Goal: Information Seeking & Learning: Learn about a topic

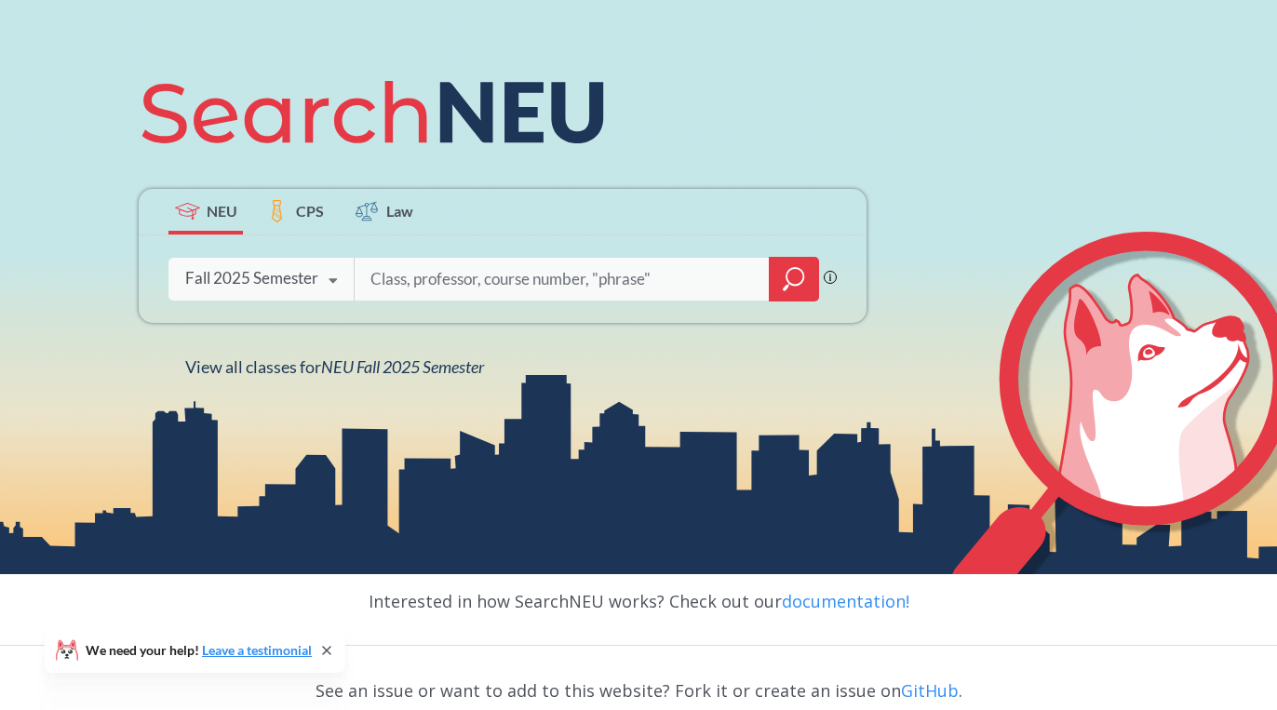
scroll to position [177, 0]
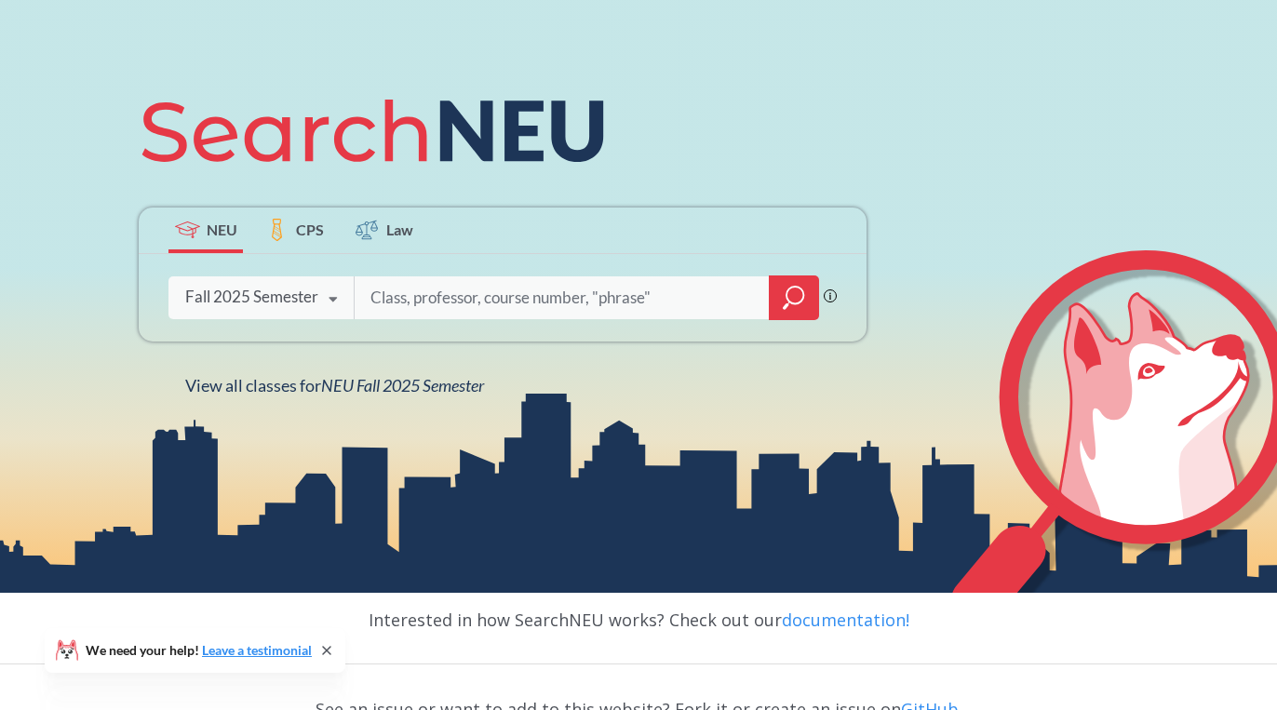
click at [446, 309] on input "search" at bounding box center [561, 297] width 387 height 39
click at [273, 306] on div "Fall 2025 Semester" at bounding box center [251, 297] width 133 height 20
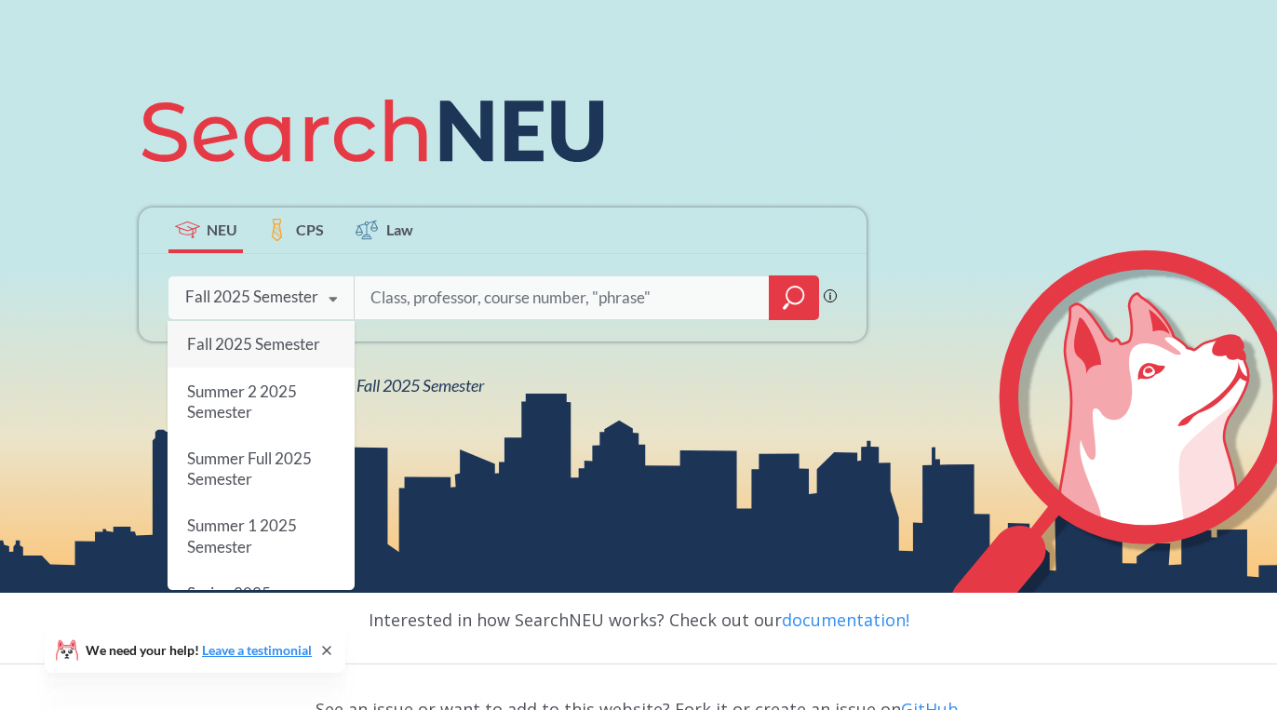
click at [267, 333] on div "Fall 2025 Semester" at bounding box center [260, 344] width 187 height 47
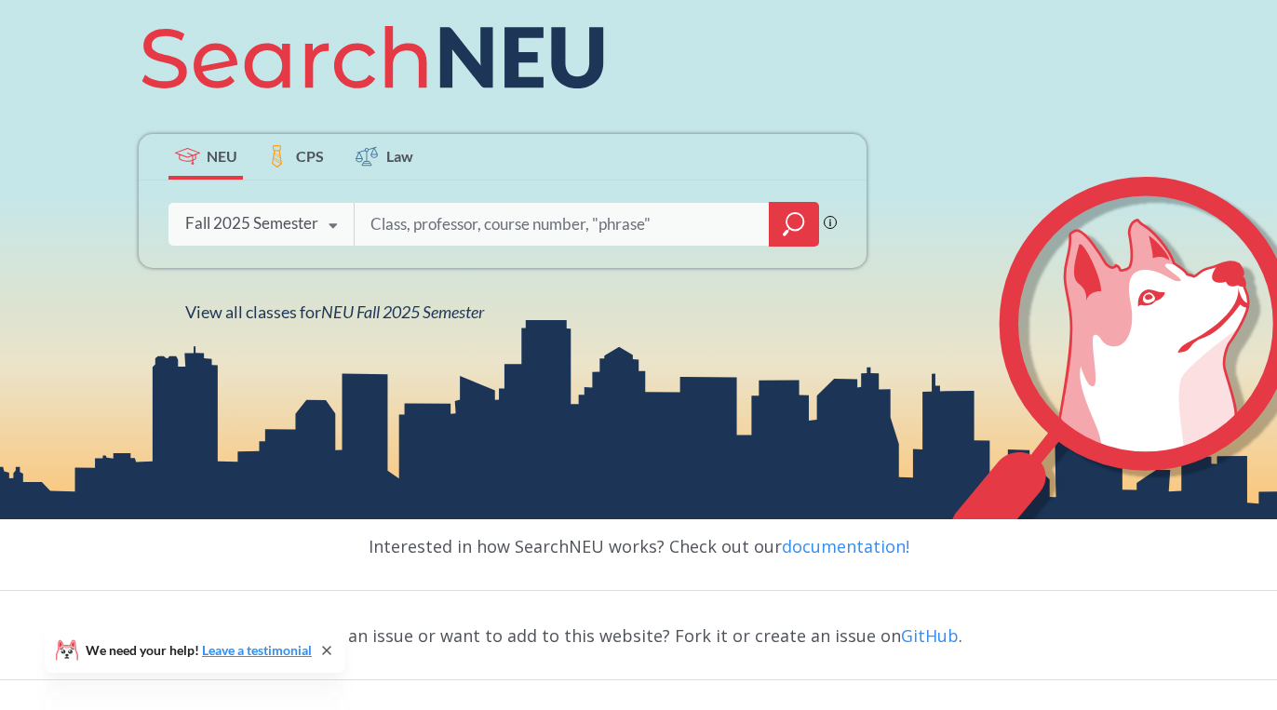
scroll to position [250, 0]
click at [544, 213] on input "search" at bounding box center [561, 224] width 387 height 39
click at [798, 223] on icon "magnifying glass" at bounding box center [793, 224] width 22 height 26
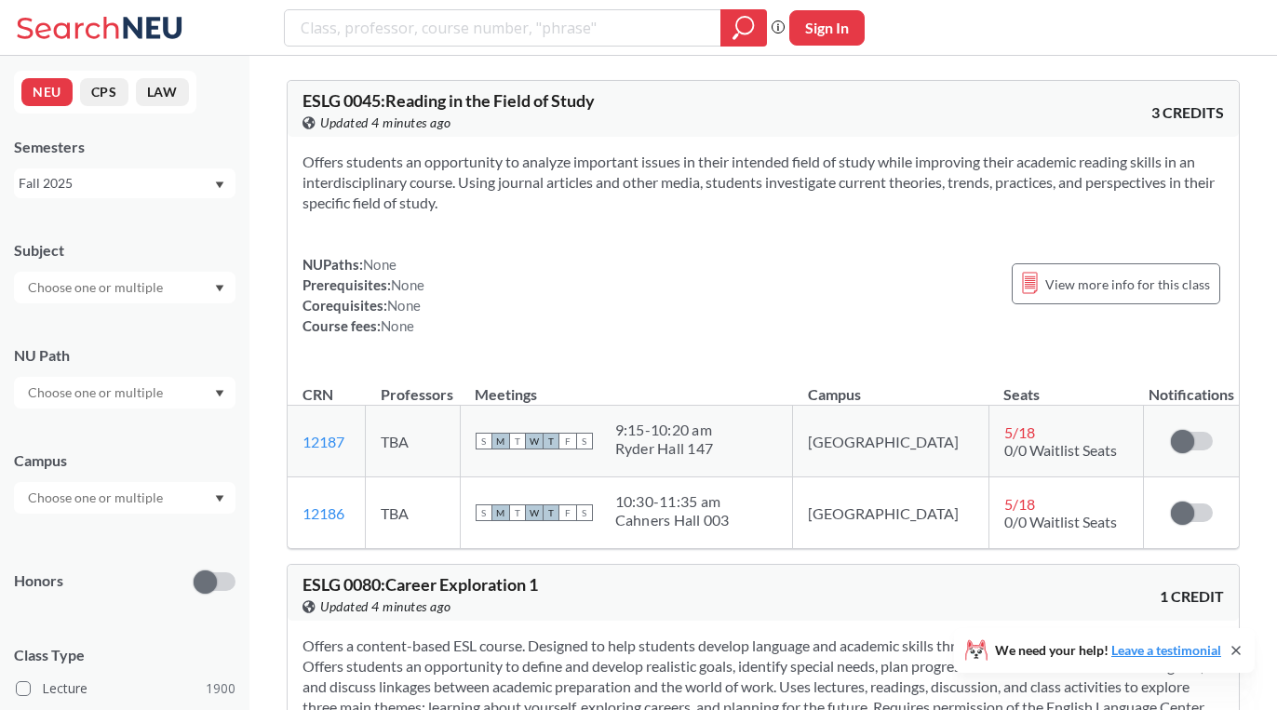
click at [65, 293] on input "text" at bounding box center [97, 287] width 156 height 22
click at [200, 203] on div "NEU CPS LAW Semesters Fall 2025 Subject CS ( 115 ) Computer Science NRSG ( 77 )…" at bounding box center [124, 383] width 249 height 654
click at [98, 381] on input "text" at bounding box center [97, 392] width 156 height 22
click at [148, 487] on span "Creative Express/Innov" at bounding box center [93, 485] width 138 height 20
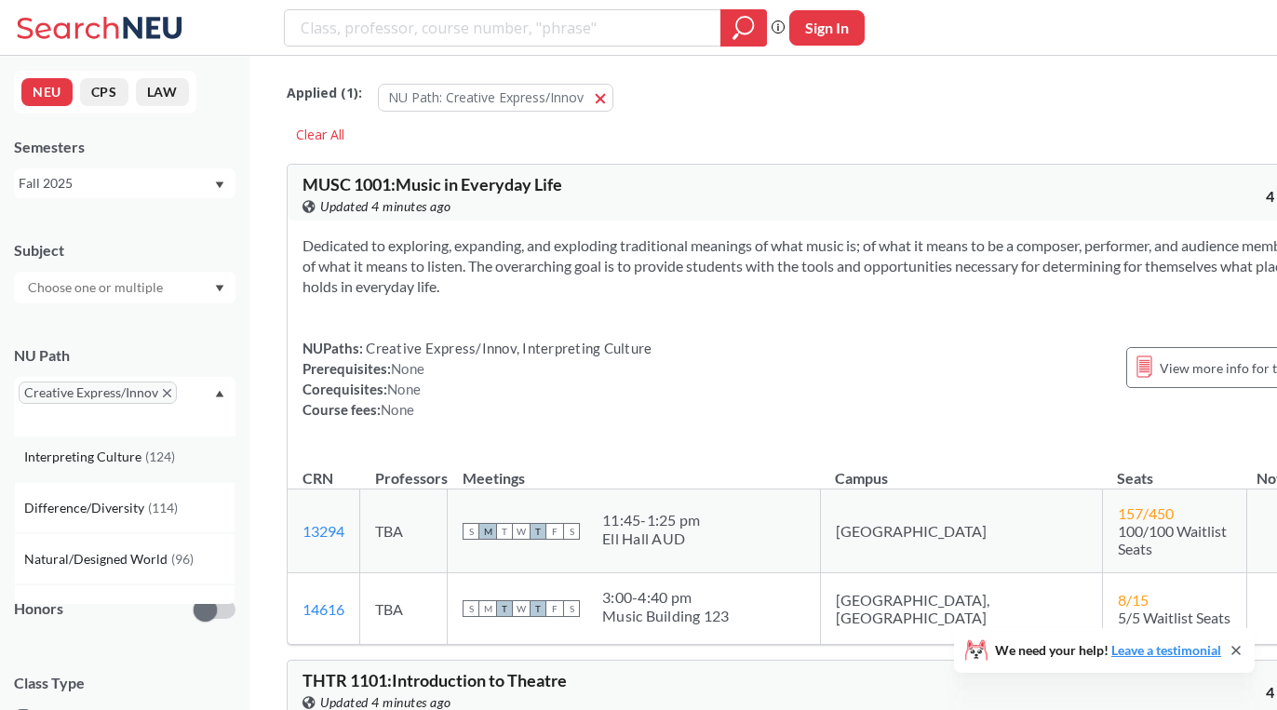
scroll to position [132, 0]
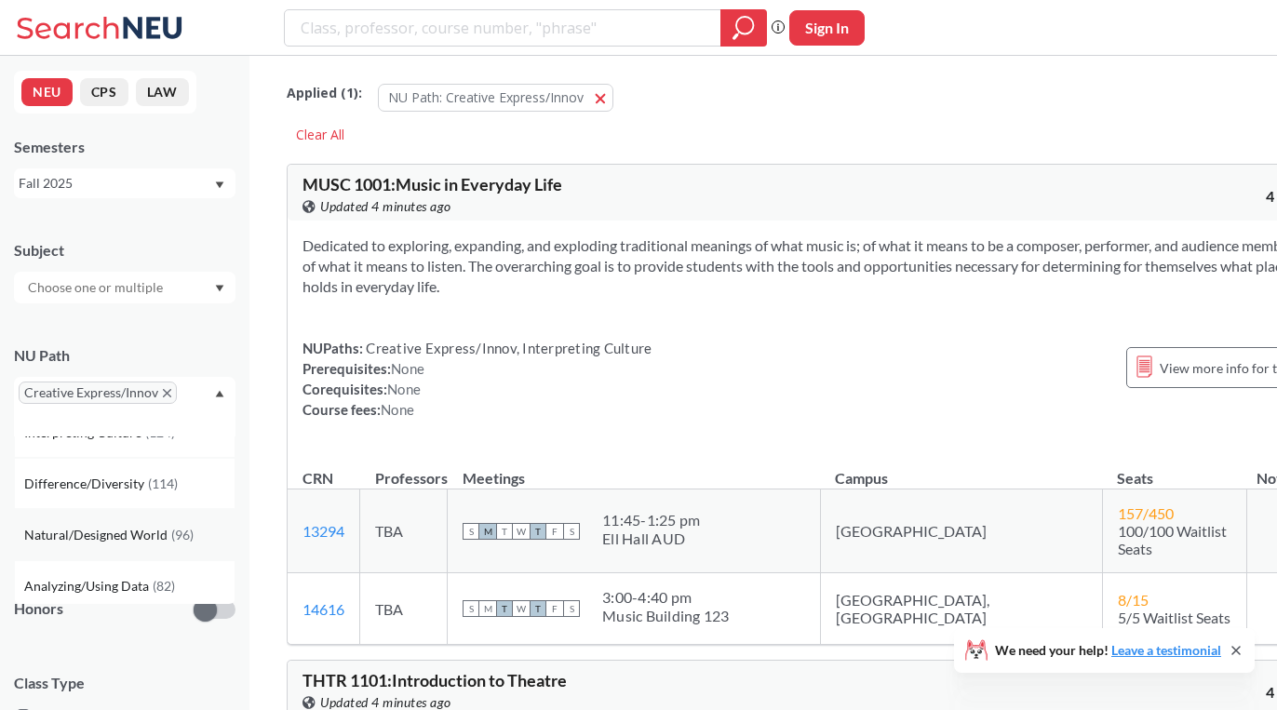
click at [88, 540] on span "Natural/Designed World" at bounding box center [97, 535] width 147 height 20
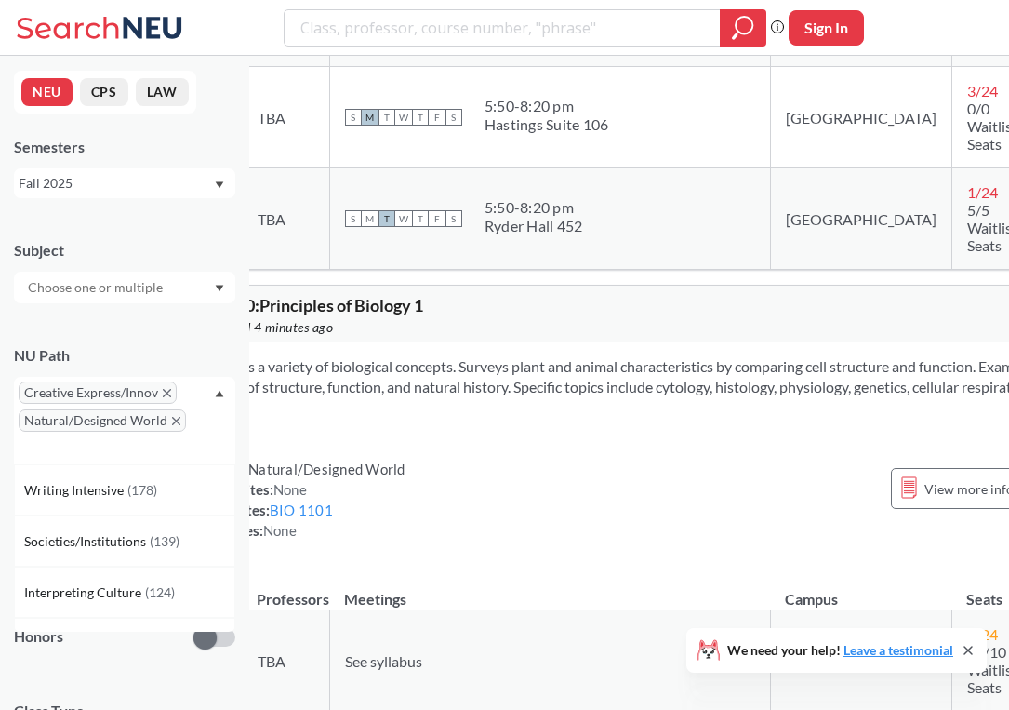
click at [117, 343] on div "NU Path Creative Express/Innov Natural/Designed World Writing Intensive ( 178 )…" at bounding box center [124, 396] width 221 height 138
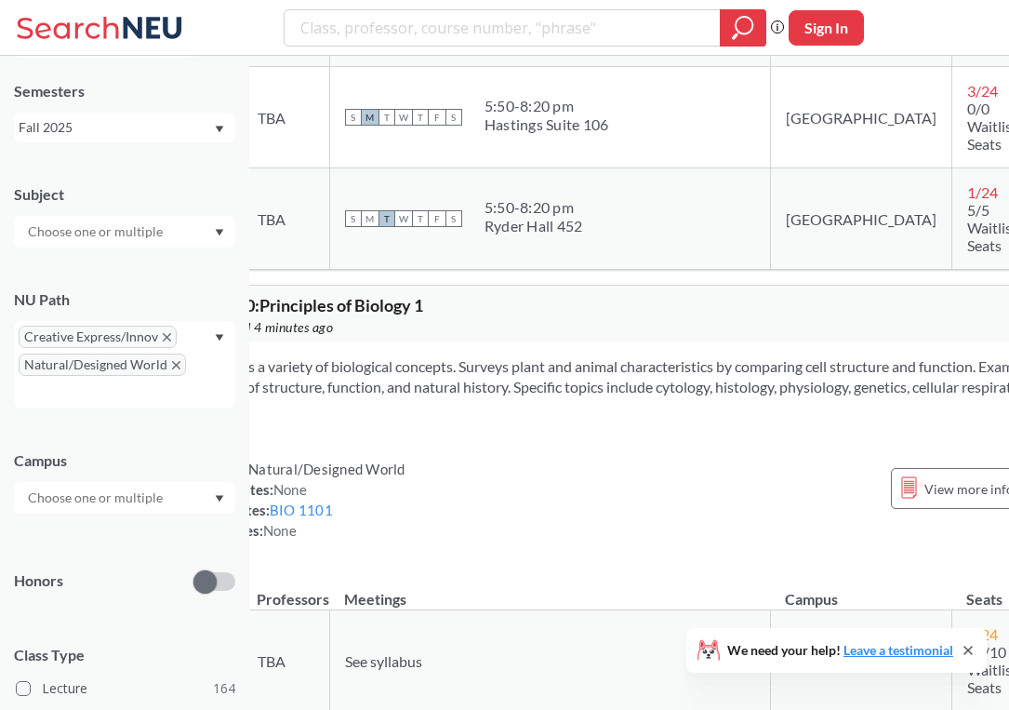
scroll to position [84, 0]
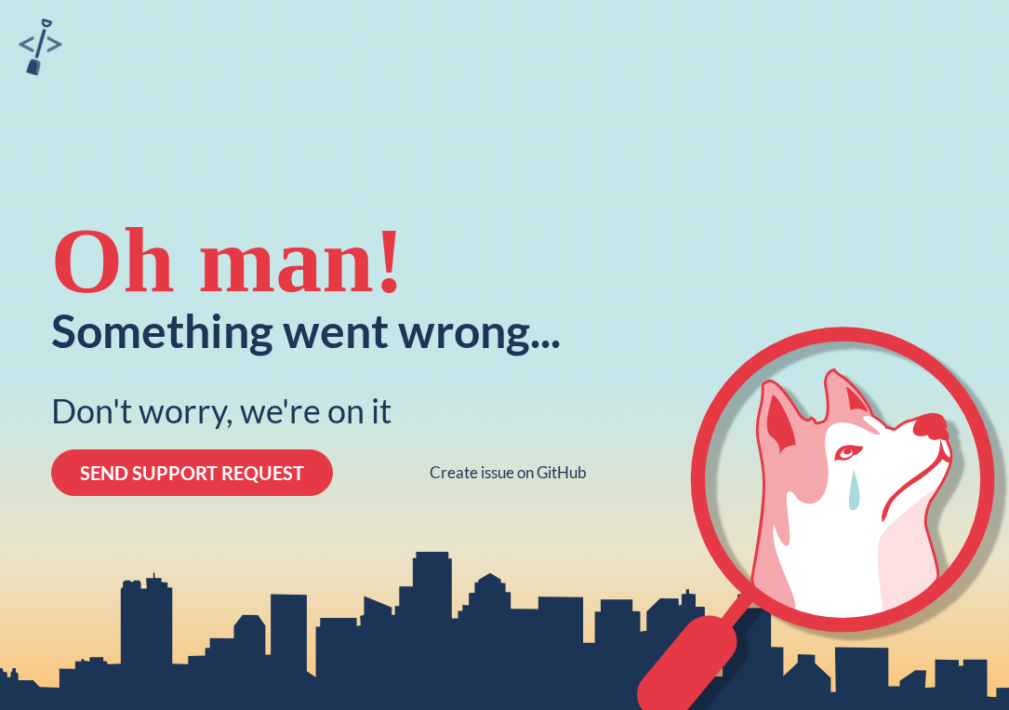
click at [64, 158] on div "Oh man! Something went wrong... Don't worry, we're on it SEND SUPPORT REQUEST C…" at bounding box center [319, 355] width 558 height 710
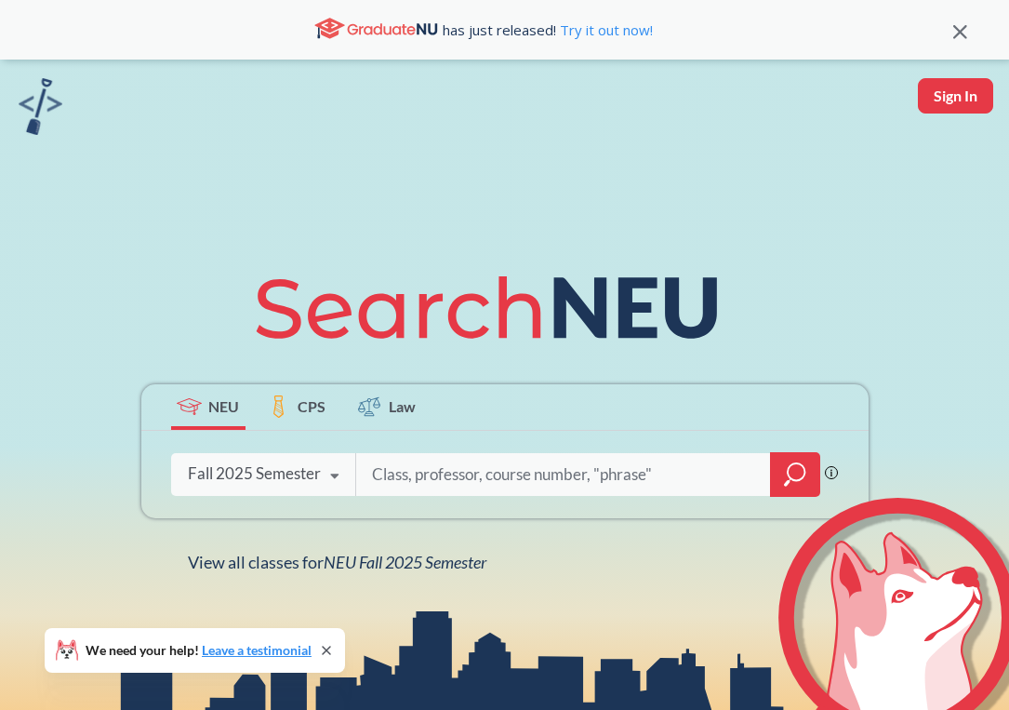
click at [797, 489] on div at bounding box center [795, 474] width 50 height 45
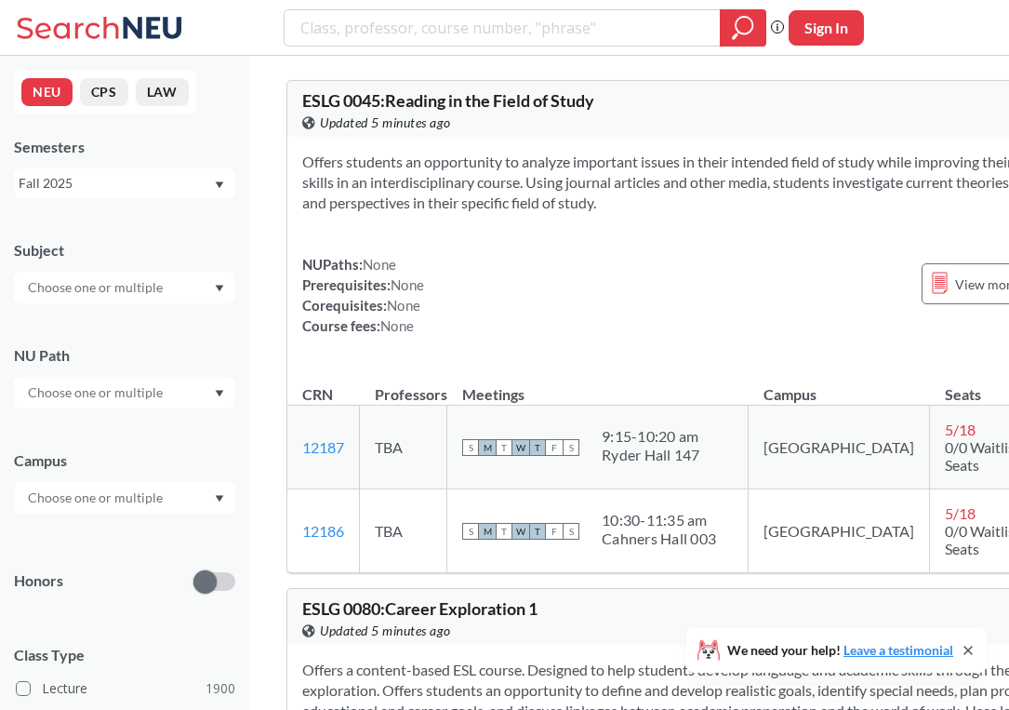
click at [161, 388] on input "text" at bounding box center [97, 392] width 156 height 22
type input "creative"
click at [126, 431] on span "Creative Express/Innov" at bounding box center [93, 434] width 138 height 20
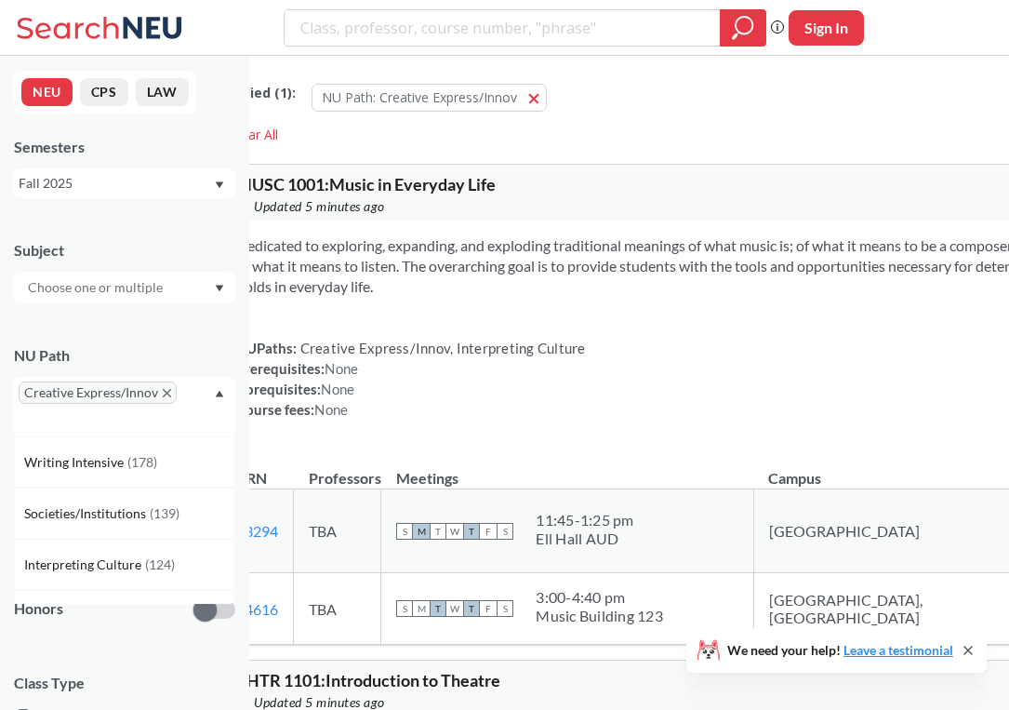
click at [193, 383] on div "Creative Express/Innov" at bounding box center [124, 407] width 221 height 60
click at [193, 395] on div "Creative Express/Innov" at bounding box center [124, 407] width 221 height 60
click at [120, 428] on div "Creative Express/Innov" at bounding box center [124, 407] width 221 height 60
click at [155, 417] on div "Creative Express/Innov" at bounding box center [124, 407] width 221 height 60
click at [198, 386] on div "Creative Express/Innov" at bounding box center [124, 407] width 221 height 60
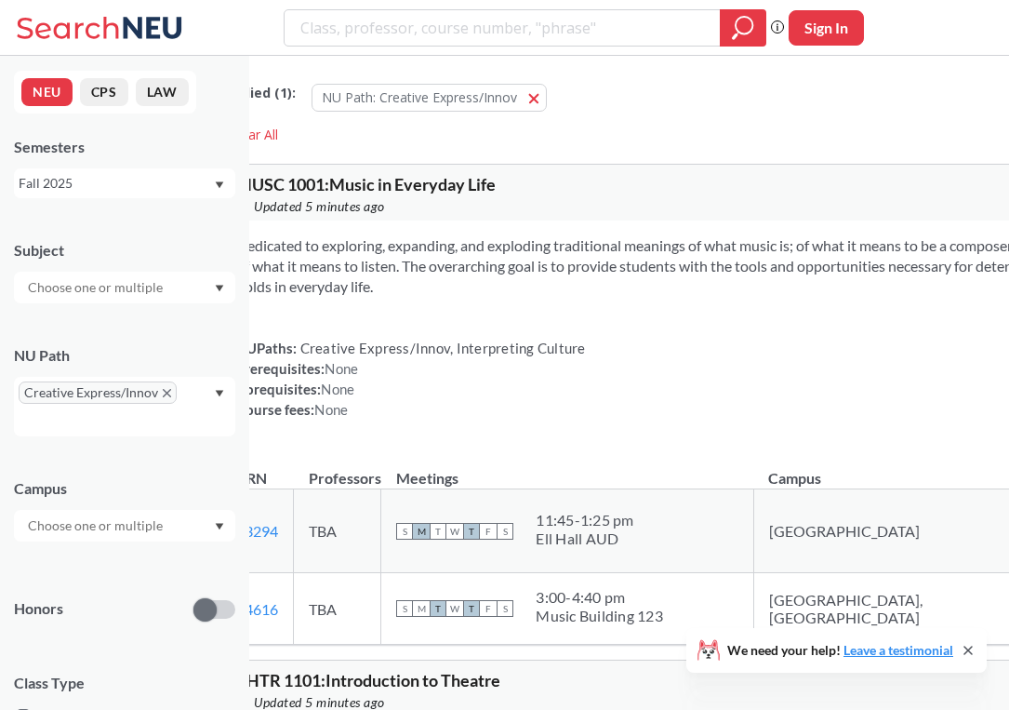
click at [186, 400] on div "Creative Express/Innov" at bounding box center [124, 407] width 221 height 60
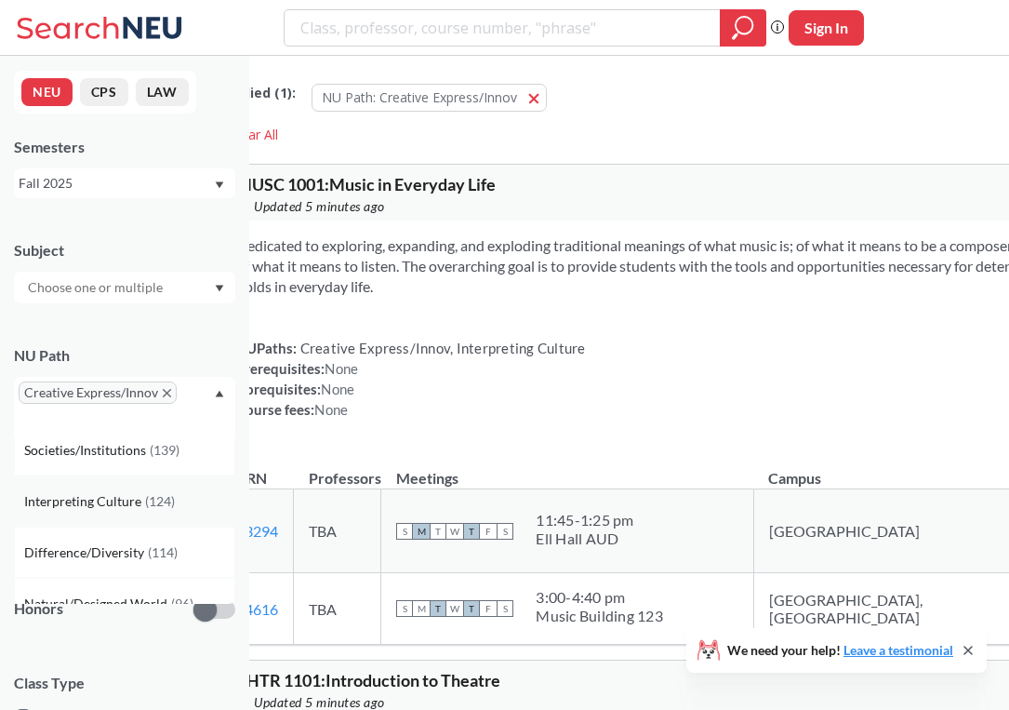
click at [129, 502] on span "Interpreting Culture" at bounding box center [84, 501] width 121 height 20
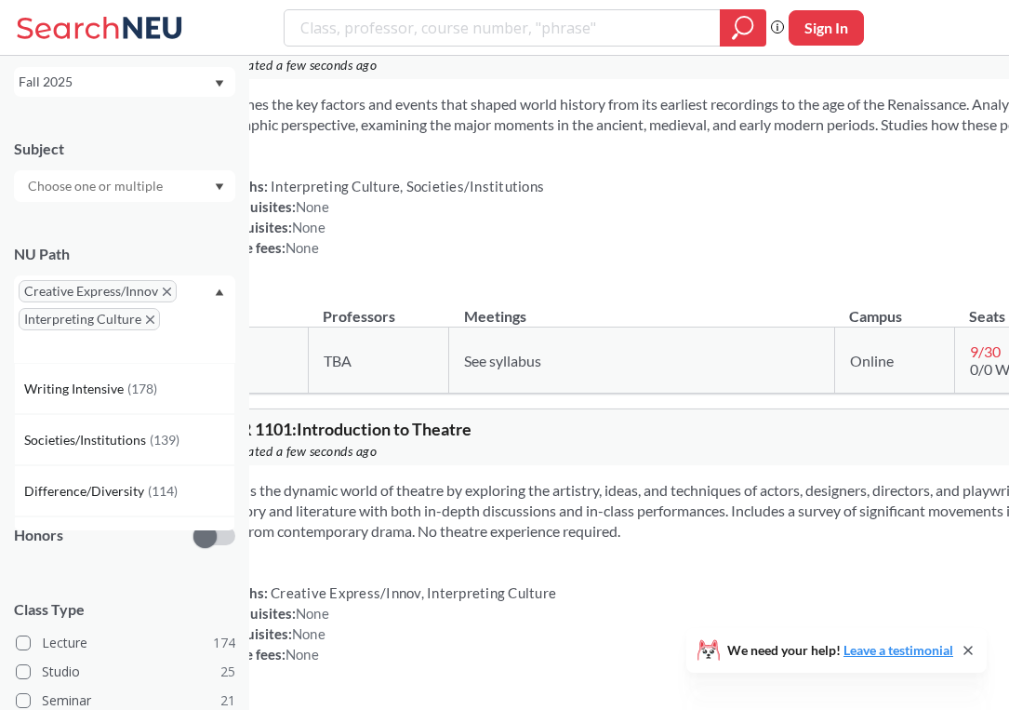
click at [41, 237] on div "NU Path Creative Express/Innov Interpreting Culture Writing Intensive ( 178 ) S…" at bounding box center [124, 294] width 221 height 138
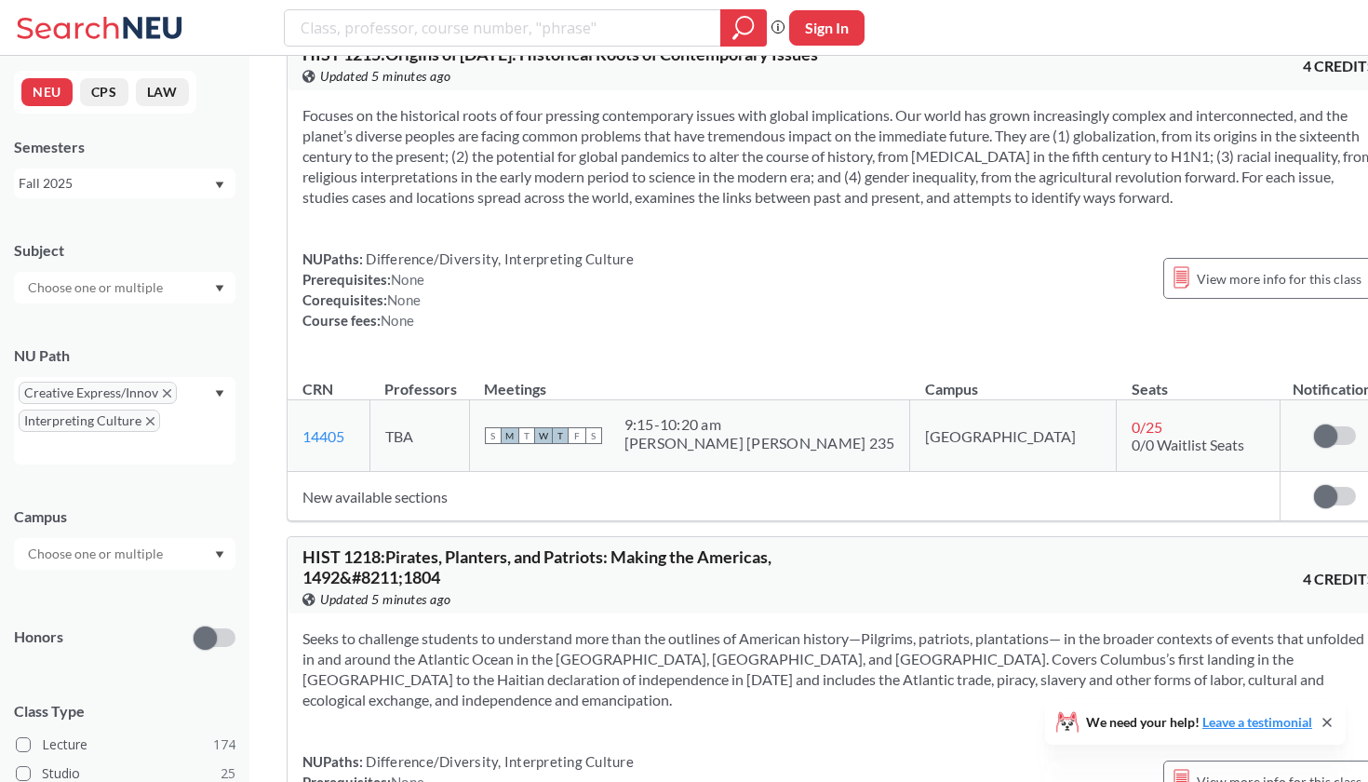
scroll to position [22967, 0]
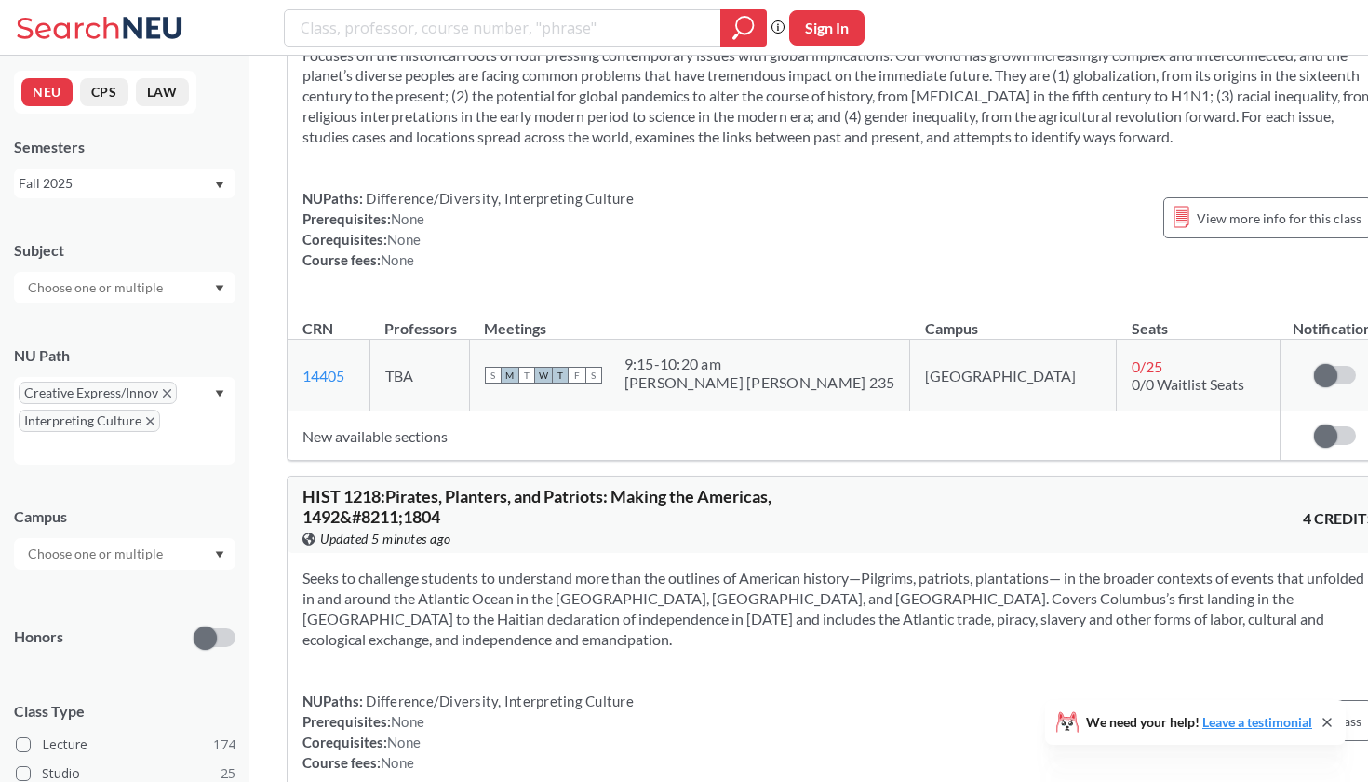
click at [228, 421] on div "Creative Express/Innov Interpreting Culture" at bounding box center [124, 420] width 221 height 87
click at [110, 524] on span "Analyzing/Using Data" at bounding box center [88, 521] width 128 height 20
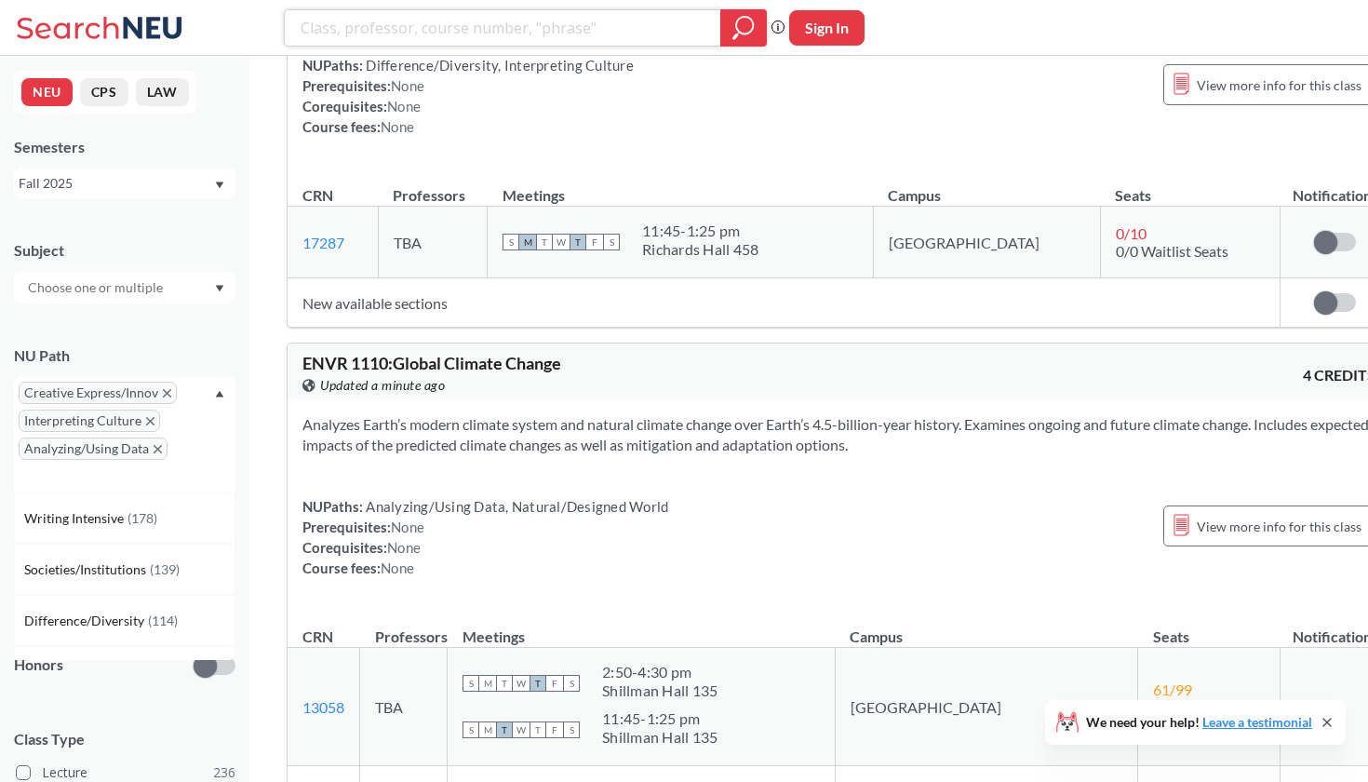
scroll to position [6263, 0]
drag, startPoint x: 291, startPoint y: 591, endPoint x: 364, endPoint y: 595, distance: 72.7
click at [360, 647] on td "13058 View this section on Banner." at bounding box center [323, 706] width 73 height 118
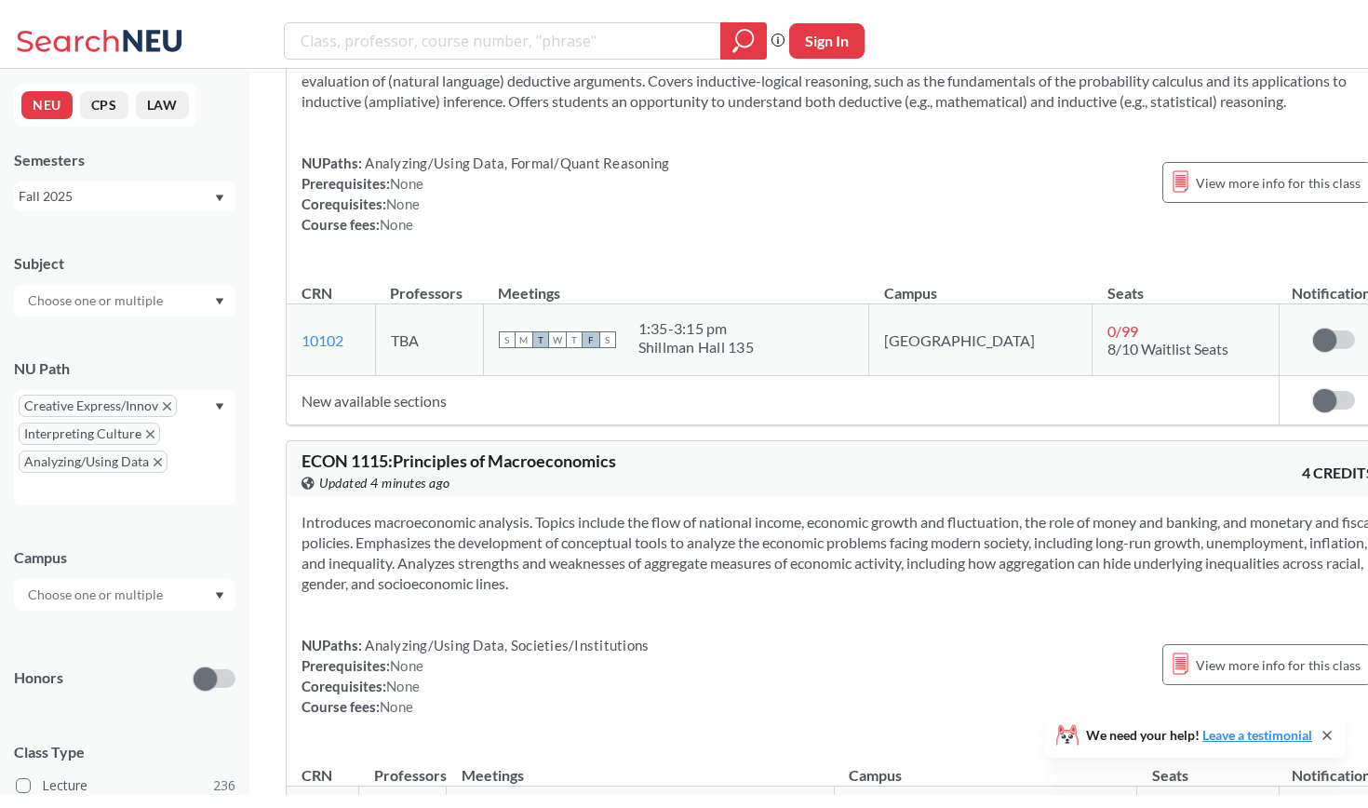
scroll to position [11191, 0]
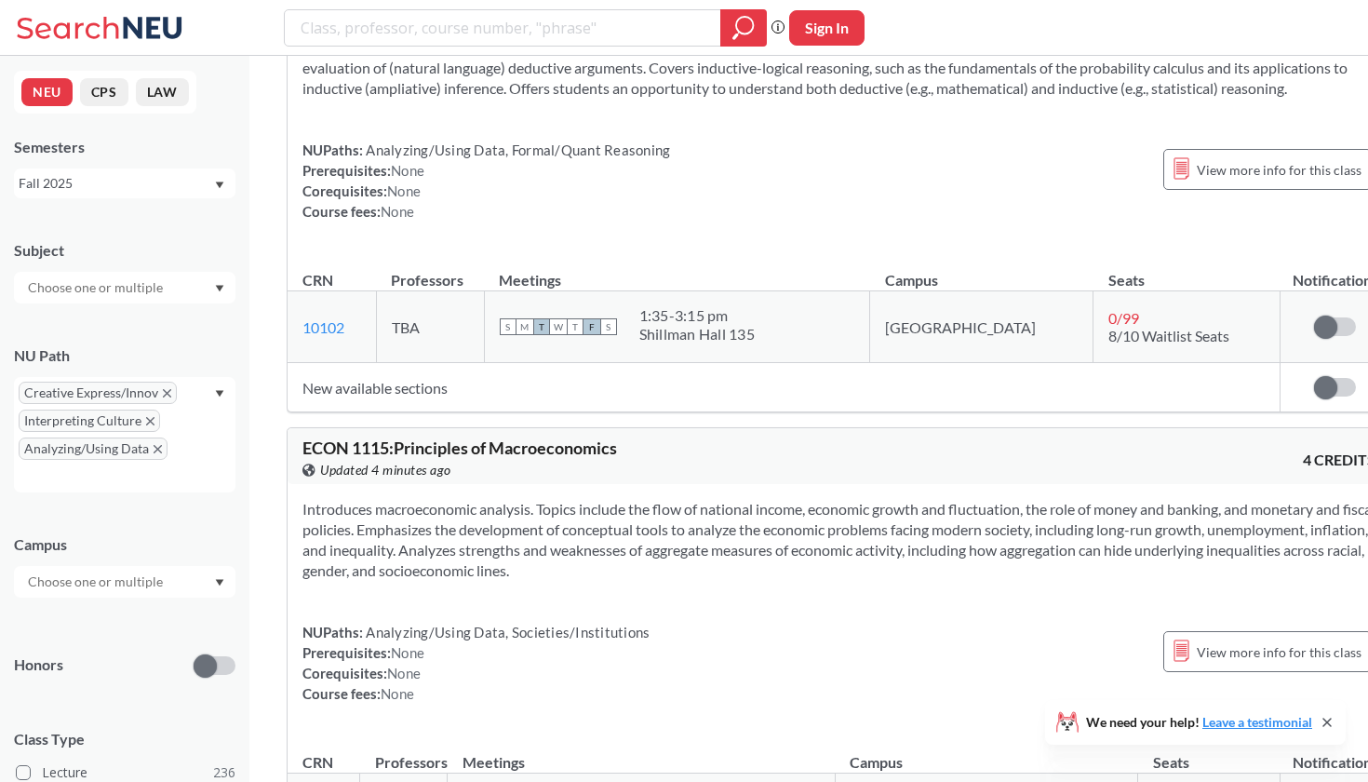
click at [939, 363] on td "New available sections" at bounding box center [783, 387] width 992 height 49
